Goal: Information Seeking & Learning: Find specific fact

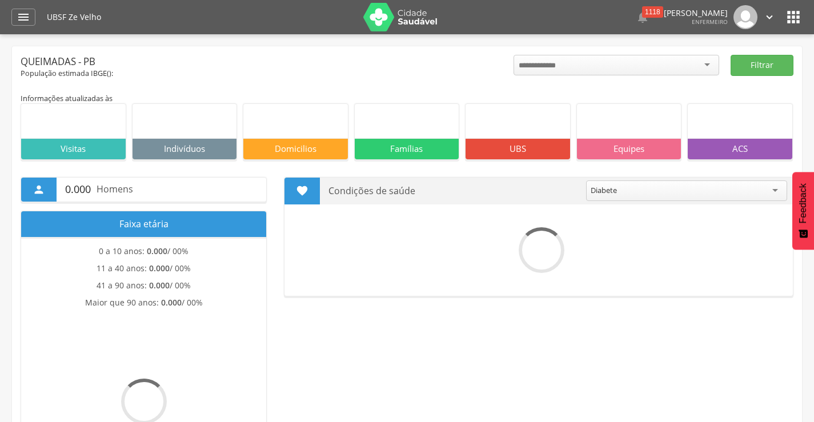
click at [30, 21] on div "" at bounding box center [23, 17] width 24 height 17
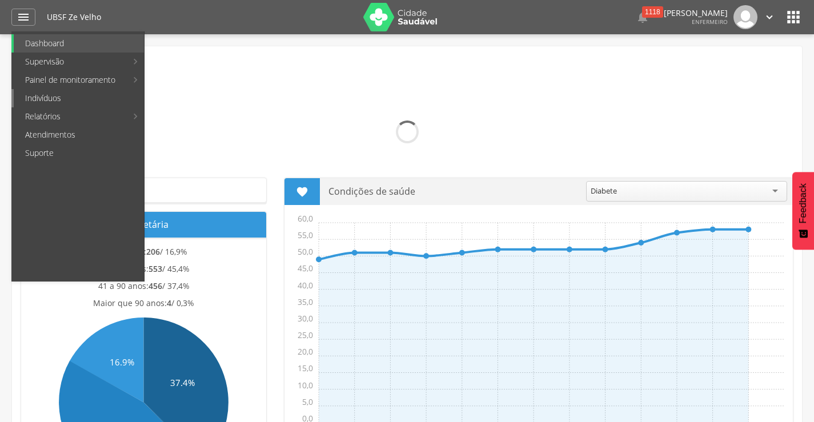
click at [44, 93] on link "Indivíduos" at bounding box center [79, 98] width 130 height 18
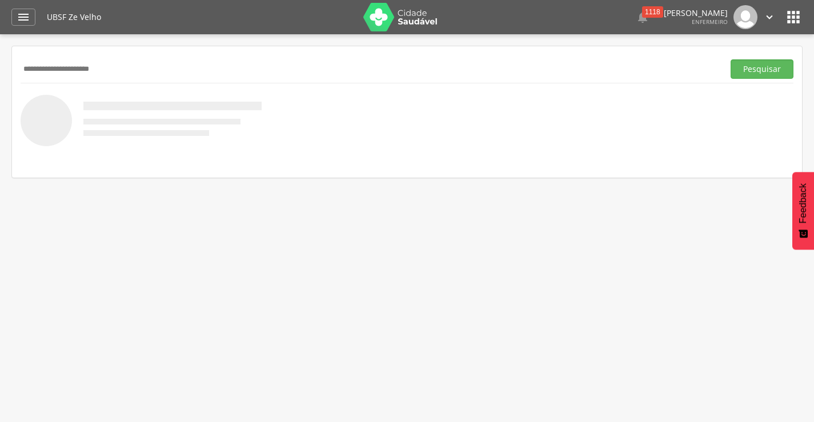
type input "**********"
click at [731, 59] on button "Pesquisar" at bounding box center [762, 68] width 63 height 19
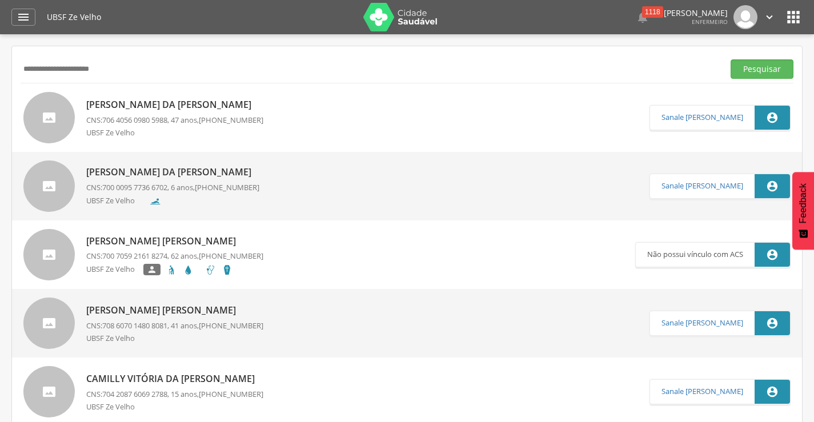
click at [135, 105] on p "[PERSON_NAME] da [PERSON_NAME]" at bounding box center [174, 104] width 177 height 13
type input "**********"
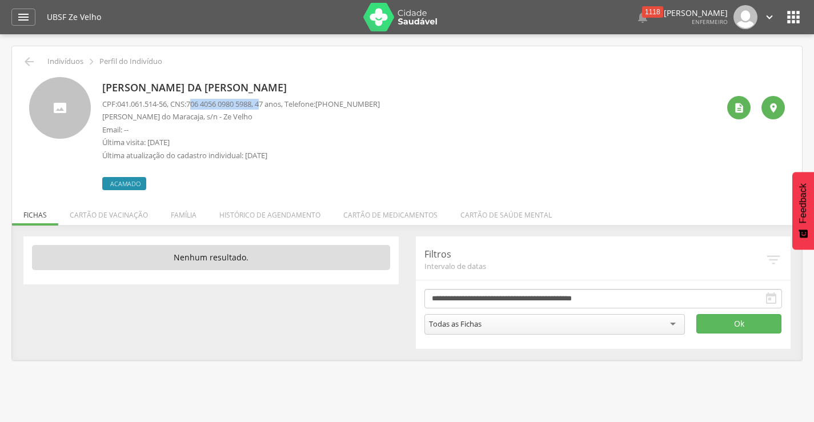
drag, startPoint x: 197, startPoint y: 102, endPoint x: 273, endPoint y: 103, distance: 76.0
click at [273, 103] on p "CPF: 041.061.514-56 , CNS: [PHONE_NUMBER] , 47 anos, Telefone: [PHONE_NUMBER]" at bounding box center [241, 104] width 278 height 11
click at [271, 125] on p "Email: --" at bounding box center [241, 130] width 278 height 11
drag, startPoint x: 194, startPoint y: 105, endPoint x: 263, endPoint y: 105, distance: 69.1
click at [251, 105] on span "706 4056 0980 5988" at bounding box center [218, 104] width 65 height 10
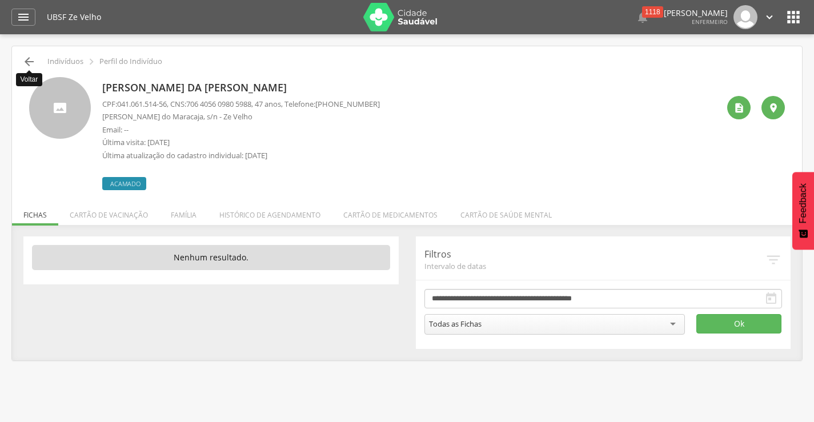
click at [24, 62] on icon "" at bounding box center [29, 62] width 14 height 14
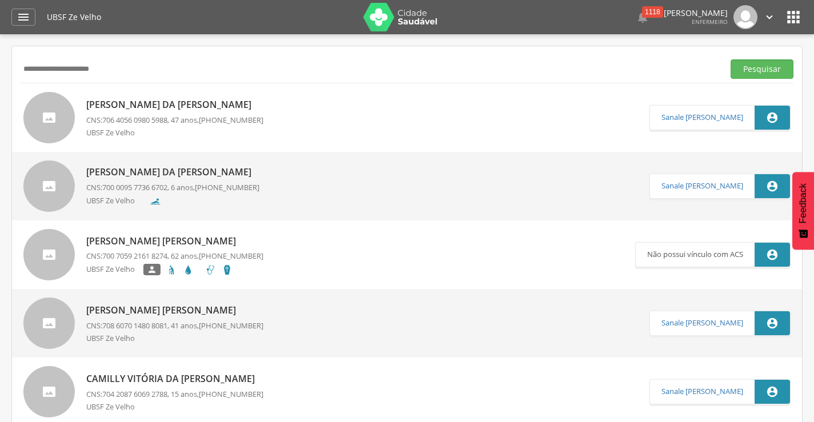
click at [123, 64] on input "**********" at bounding box center [370, 68] width 699 height 19
type input "*"
type input "**********"
click at [731, 59] on button "Pesquisar" at bounding box center [762, 68] width 63 height 19
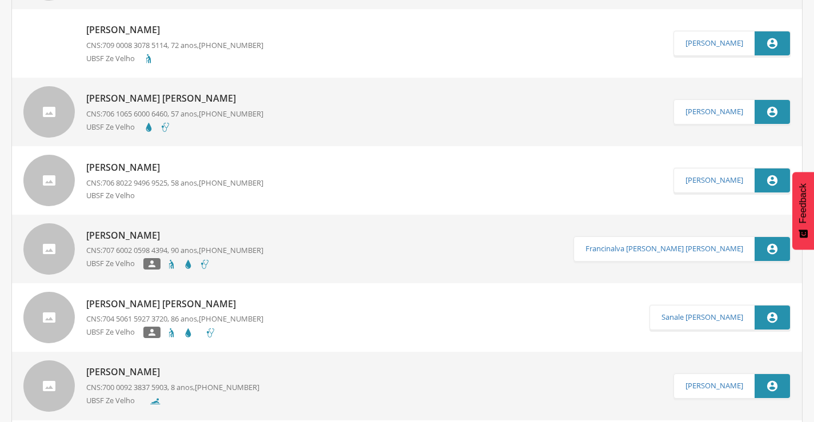
scroll to position [514, 0]
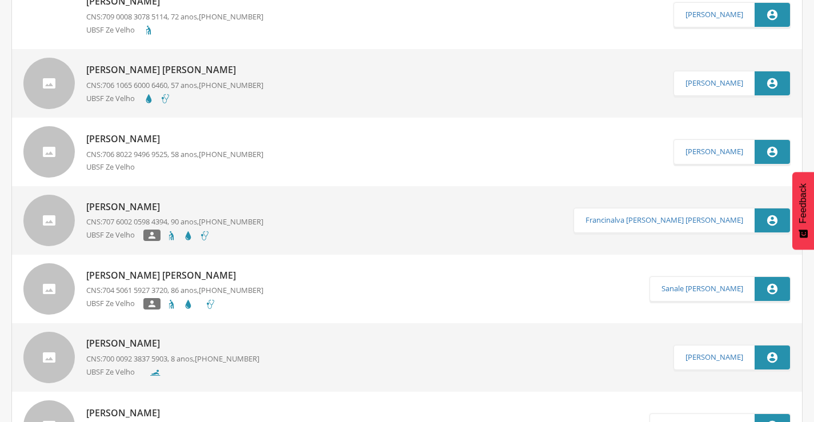
click at [206, 278] on p "[PERSON_NAME] [PERSON_NAME]" at bounding box center [174, 275] width 177 height 13
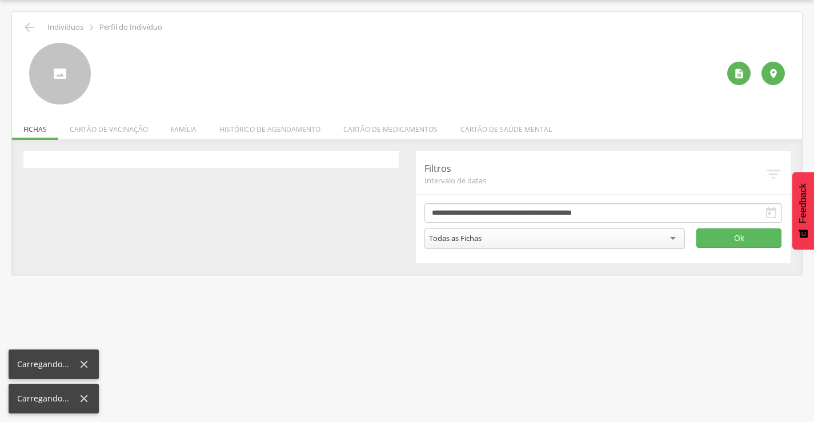
scroll to position [34, 0]
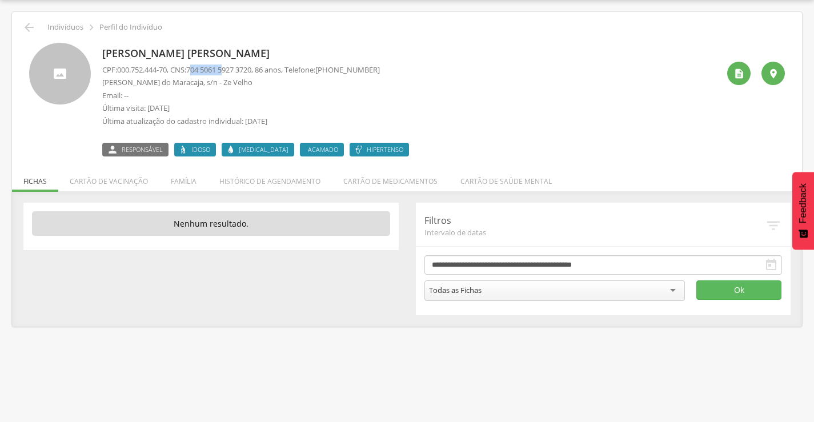
drag, startPoint x: 197, startPoint y: 70, endPoint x: 230, endPoint y: 65, distance: 34.1
click at [230, 65] on span "704 5061 5927 3720" at bounding box center [218, 70] width 65 height 10
click at [266, 71] on p "CPF: 000.752.444-70 , CNS: [PHONE_NUMBER] , 86 anos, Telefone: [PHONE_NUMBER]" at bounding box center [241, 70] width 278 height 11
drag, startPoint x: 194, startPoint y: 70, endPoint x: 263, endPoint y: 70, distance: 69.1
click at [263, 70] on p "CPF: 000.752.444-70 , CNS: [PHONE_NUMBER] , 86 anos, Telefone: [PHONE_NUMBER]" at bounding box center [241, 70] width 278 height 11
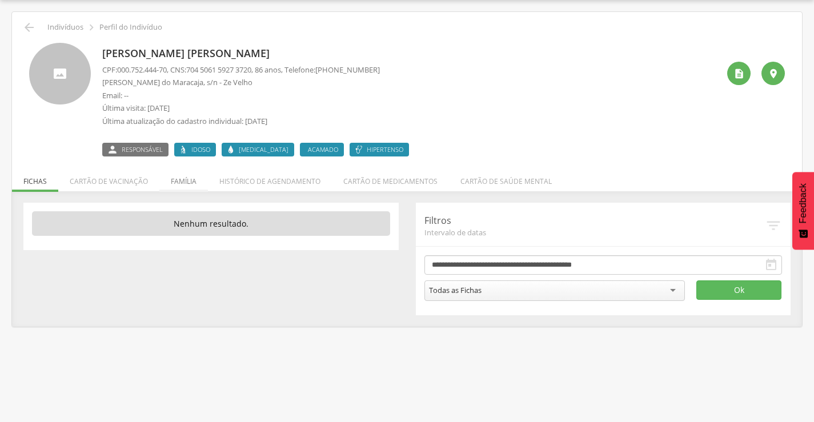
click at [181, 183] on li "Família" at bounding box center [183, 178] width 49 height 27
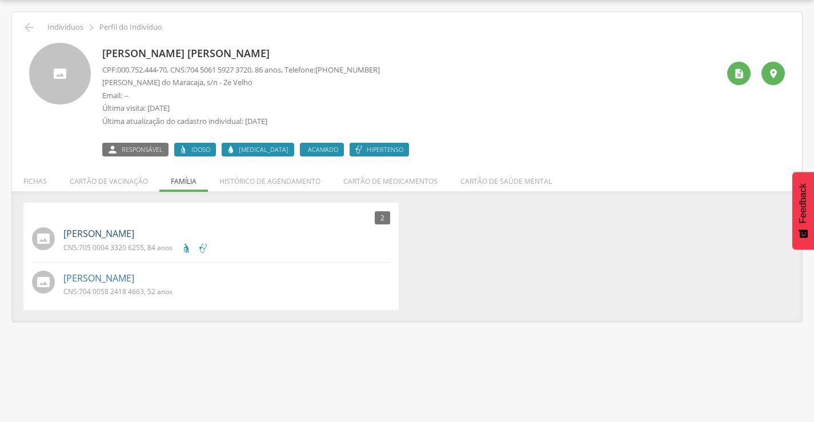
click at [134, 238] on link "[PERSON_NAME]" at bounding box center [98, 233] width 71 height 13
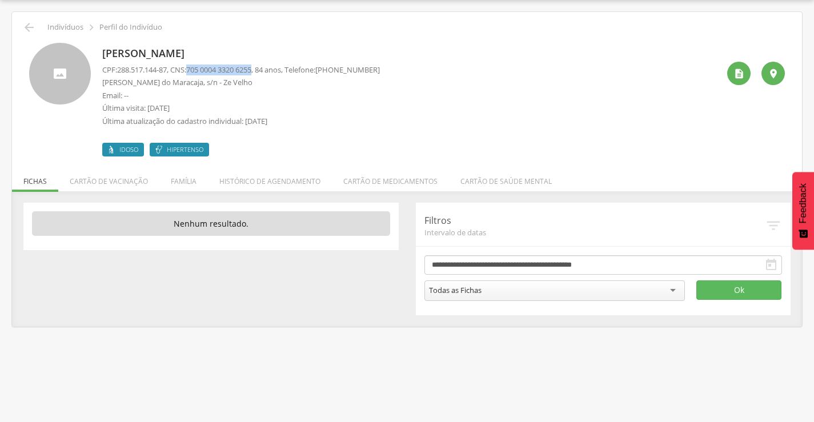
drag, startPoint x: 196, startPoint y: 66, endPoint x: 262, endPoint y: 71, distance: 65.9
click at [251, 71] on span "705 0004 3320 6255" at bounding box center [218, 70] width 65 height 10
